Goal: Feedback & Contribution: Submit feedback/report problem

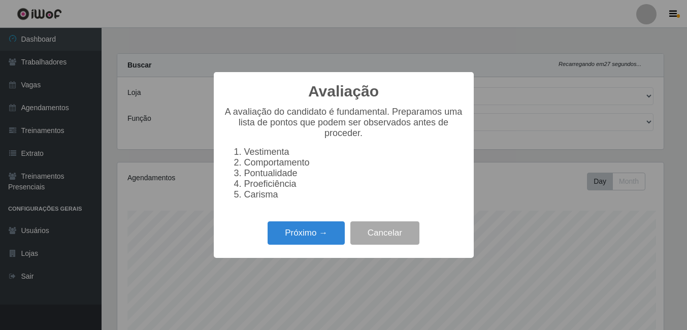
select select "519"
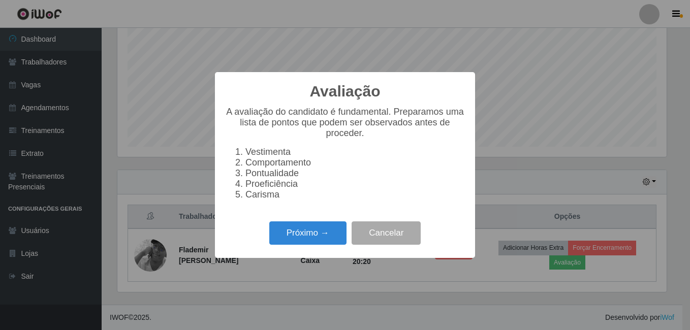
scroll to position [211, 549]
click at [262, 168] on li "Comportamento" at bounding box center [354, 162] width 219 height 11
click at [263, 164] on li "Comportamento" at bounding box center [354, 162] width 219 height 11
click at [309, 232] on button "Próximo →" at bounding box center [307, 233] width 77 height 24
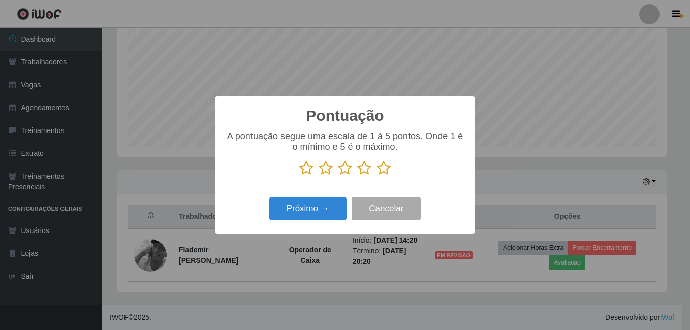
scroll to position [507654, 507316]
click at [307, 169] on icon at bounding box center [306, 167] width 14 height 15
click at [299, 176] on input "radio" at bounding box center [299, 176] width 0 height 0
click at [304, 208] on button "Próximo →" at bounding box center [307, 209] width 77 height 24
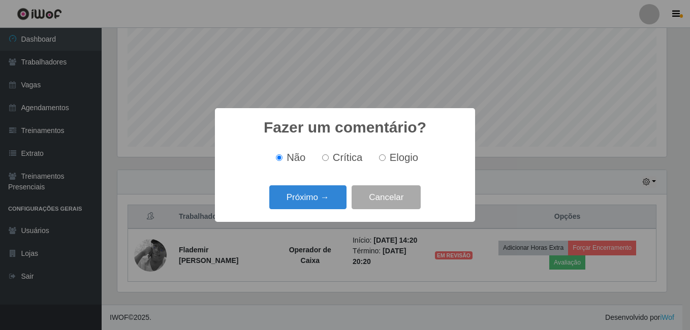
click at [330, 160] on label "Crítica" at bounding box center [340, 158] width 45 height 12
click at [329, 160] on input "Crítica" at bounding box center [325, 157] width 7 height 7
radio input "true"
click at [322, 192] on button "Próximo →" at bounding box center [307, 197] width 77 height 24
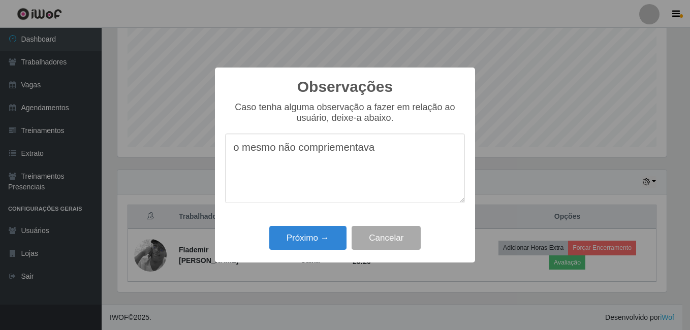
drag, startPoint x: 472, startPoint y: 102, endPoint x: 462, endPoint y: 98, distance: 11.6
drag, startPoint x: 462, startPoint y: 98, endPoint x: 315, endPoint y: 153, distance: 157.0
click at [303, 170] on textarea "o mesmo não cumprimentava os clientes no caixa, não tinha experiência," at bounding box center [345, 169] width 240 height 70
click at [379, 174] on textarea "o mesmo não cumprimentava os clientes no caixa, não tem experiência," at bounding box center [345, 169] width 240 height 70
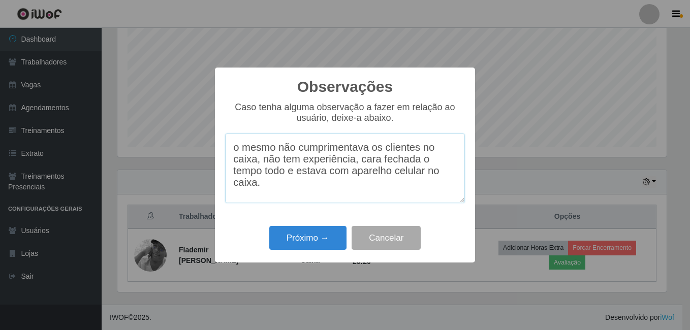
click at [257, 181] on textarea "o mesmo não cumprimentava os clientes no caixa, não tem experiência, cara fecha…" at bounding box center [345, 169] width 240 height 70
drag, startPoint x: 399, startPoint y: 181, endPoint x: 442, endPoint y: 203, distance: 48.8
click at [442, 203] on textarea "o mesmo não cumprimentava os clientes no caixa, não tem experiência, cara fecha…" at bounding box center [345, 169] width 240 height 70
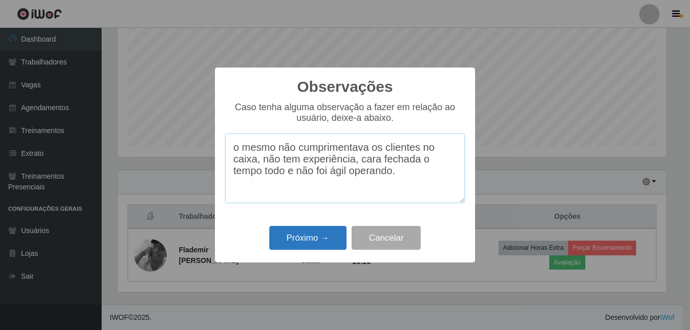
type textarea "o mesmo não cumprimentava os clientes no caixa, não tem experiência, cara fecha…"
click at [318, 243] on button "Próximo →" at bounding box center [307, 238] width 77 height 24
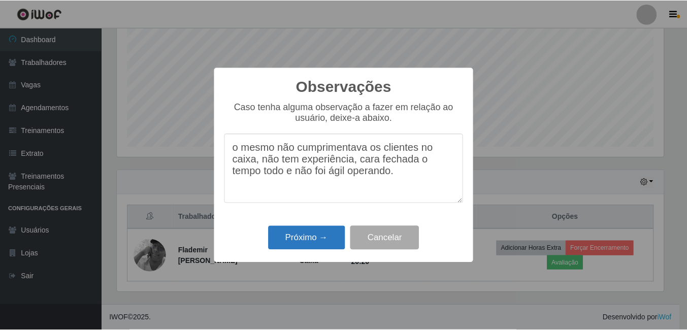
scroll to position [507654, 507316]
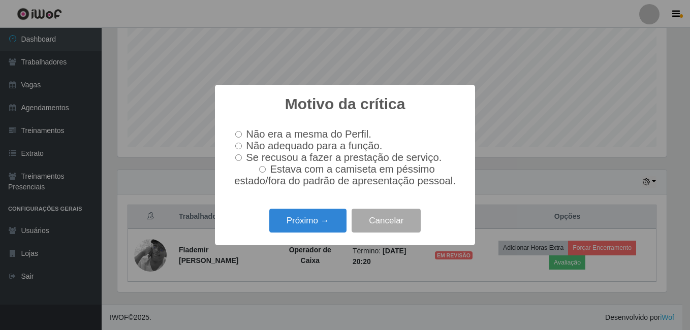
click at [238, 146] on input "Não adequado para a função." at bounding box center [238, 146] width 7 height 7
radio input "true"
click at [310, 227] on button "Próximo →" at bounding box center [307, 221] width 77 height 24
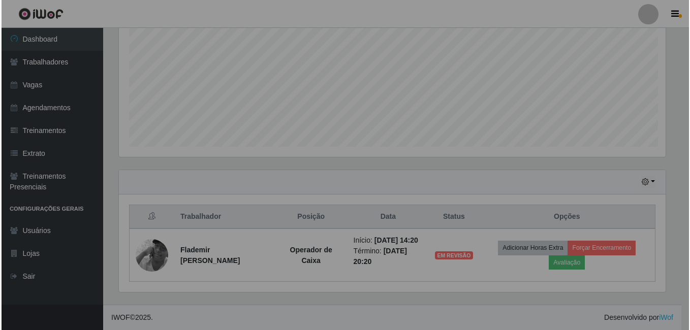
scroll to position [211, 554]
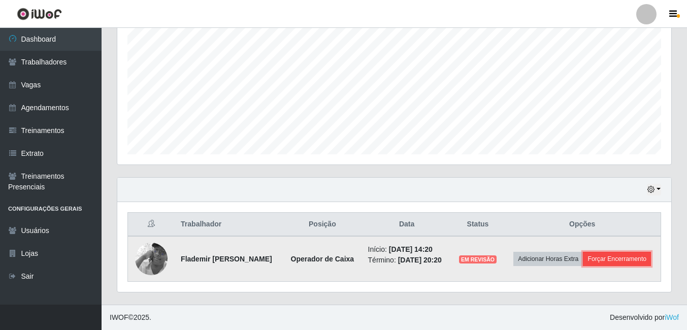
click at [598, 265] on button "Forçar Encerramento" at bounding box center [617, 259] width 68 height 14
